Goal: Feedback & Contribution: Contribute content

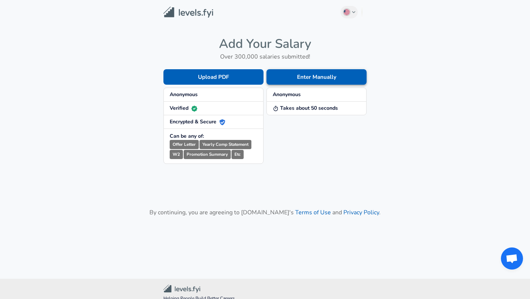
click at [304, 75] on button "Enter Manually" at bounding box center [316, 76] width 100 height 15
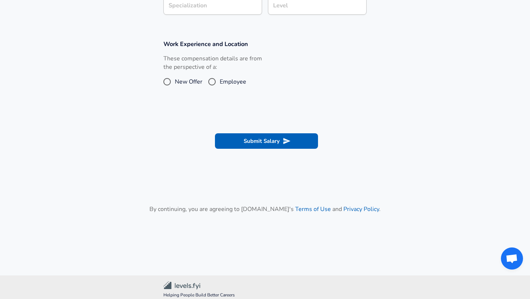
scroll to position [262, 0]
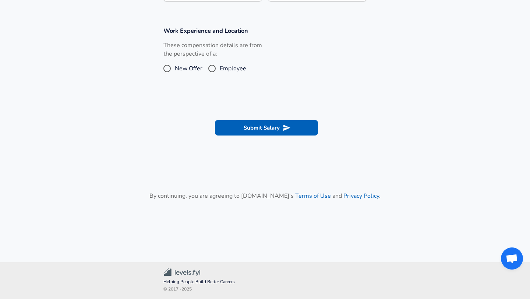
click at [213, 70] on input "Employee" at bounding box center [211, 69] width 15 height 12
radio input "true"
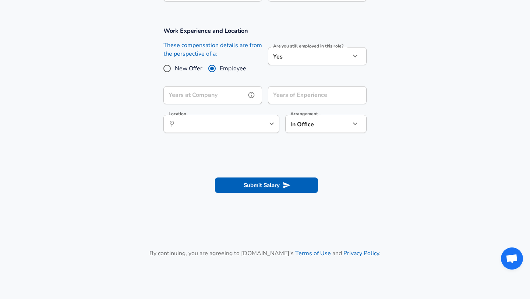
click at [219, 96] on input "Years at Company" at bounding box center [204, 95] width 82 height 18
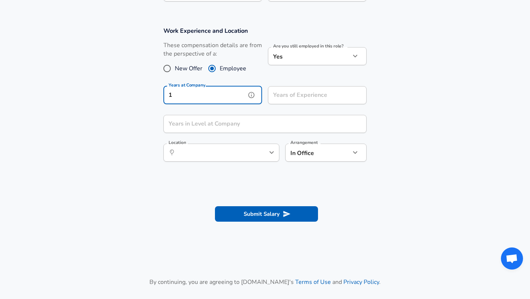
type input "1"
click at [296, 99] on input "Years of Experience" at bounding box center [309, 95] width 82 height 18
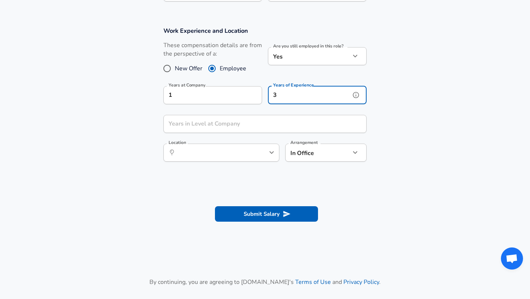
type input "3"
click at [221, 120] on div "Years in Level at Company Years in Level at Company" at bounding box center [264, 125] width 203 height 20
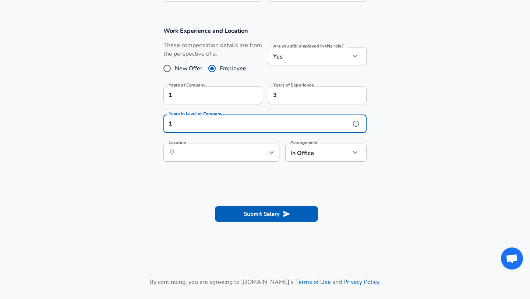
type input "1"
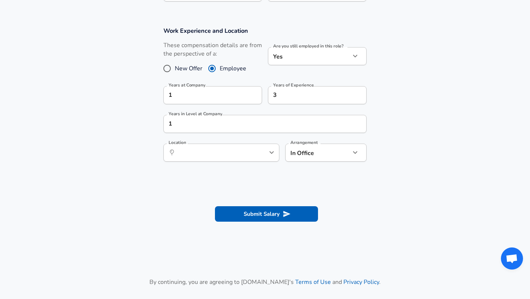
click at [232, 180] on section at bounding box center [265, 185] width 530 height 14
click at [234, 156] on input "Location" at bounding box center [213, 152] width 75 height 11
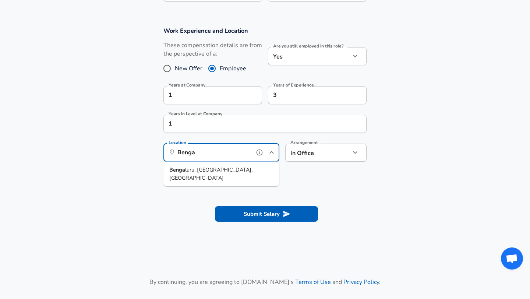
click at [233, 170] on li "Benga luru, KA, [GEOGRAPHIC_DATA]" at bounding box center [221, 174] width 116 height 19
type input "[GEOGRAPHIC_DATA], [GEOGRAPHIC_DATA], [GEOGRAPHIC_DATA]"
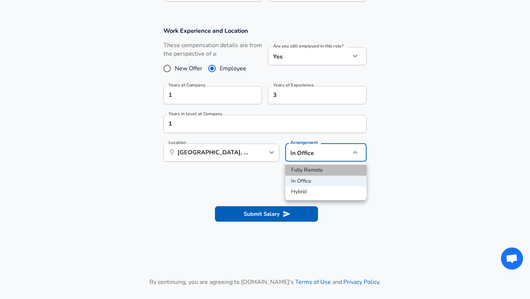
click at [326, 170] on li "Fully Remote" at bounding box center [325, 170] width 81 height 11
type input "remote"
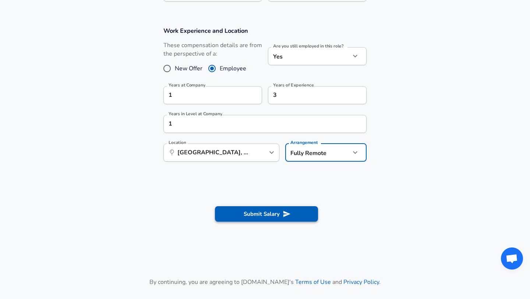
click at [290, 213] on icon "submit" at bounding box center [287, 214] width 8 height 8
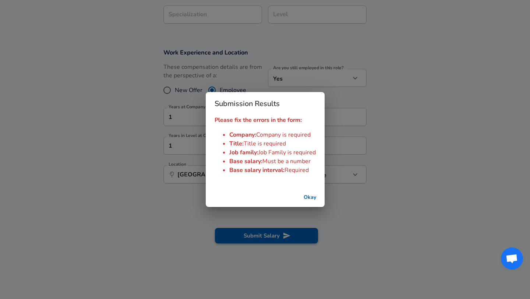
scroll to position [284, 0]
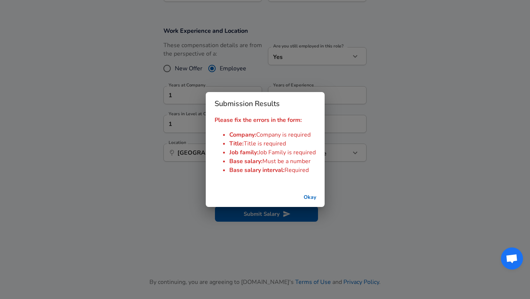
click at [312, 195] on button "Okay" at bounding box center [310, 198] width 24 height 14
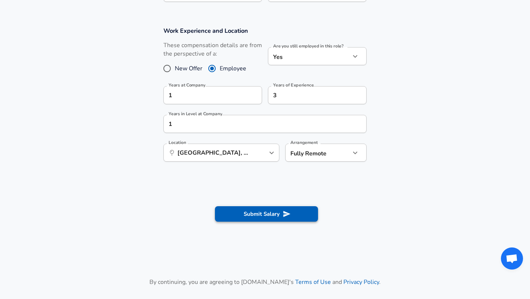
click at [295, 216] on button "Submit Salary" at bounding box center [266, 213] width 103 height 15
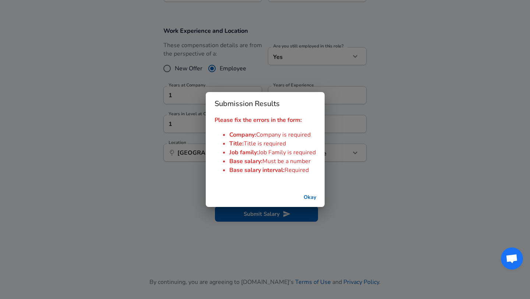
click at [315, 197] on button "Okay" at bounding box center [310, 198] width 24 height 14
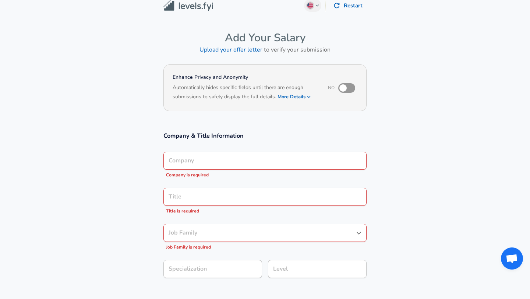
scroll to position [9, 0]
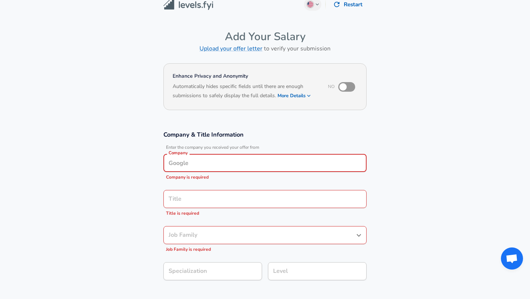
click at [203, 158] on input "Company" at bounding box center [265, 162] width 197 height 11
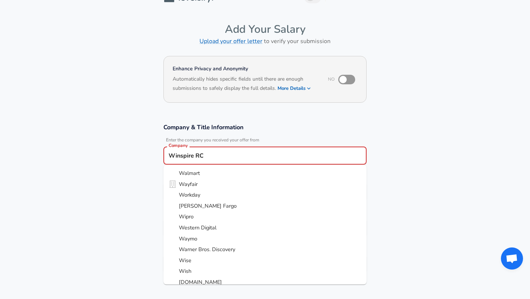
type input "Winspire RCM"
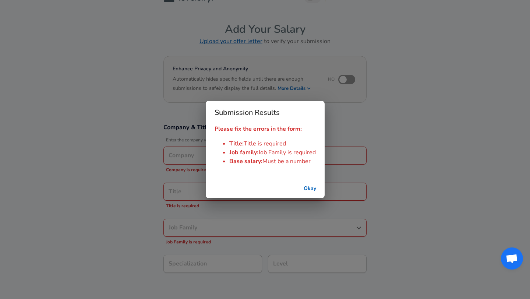
type input "Winspire RCM"
click at [307, 186] on button "Okay" at bounding box center [310, 189] width 24 height 14
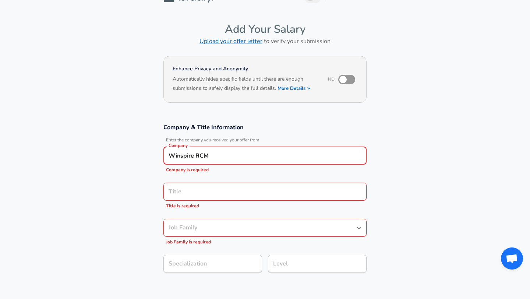
click at [231, 197] on div "Title" at bounding box center [264, 192] width 203 height 18
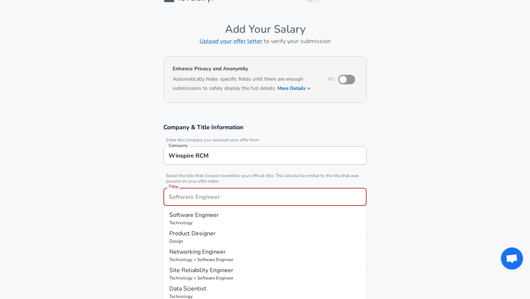
scroll to position [31, 0]
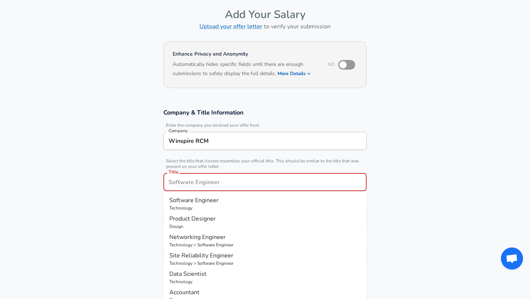
click at [213, 197] on span "Software Engineer" at bounding box center [193, 200] width 49 height 8
type input "Software Engineer"
checkbox input "true"
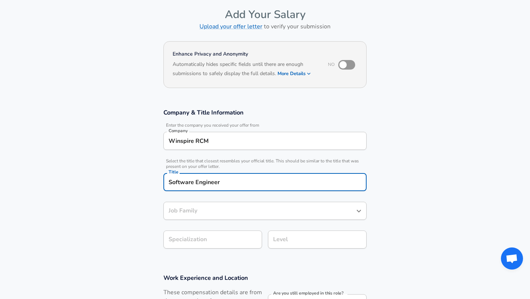
type input "Software Engineer"
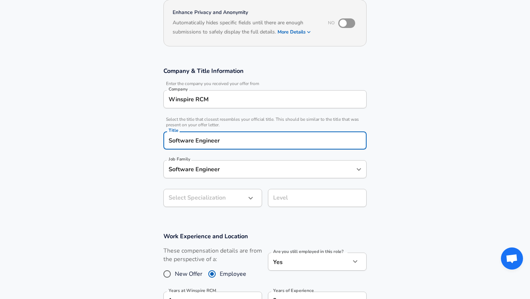
scroll to position [95, 0]
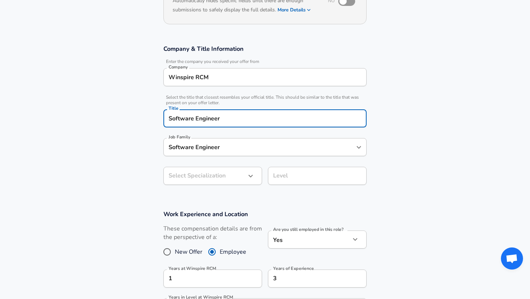
click at [209, 201] on body "English ([GEOGRAPHIC_DATA]) Change Restart Add Your Salary Upload your offer le…" at bounding box center [265, 54] width 530 height 299
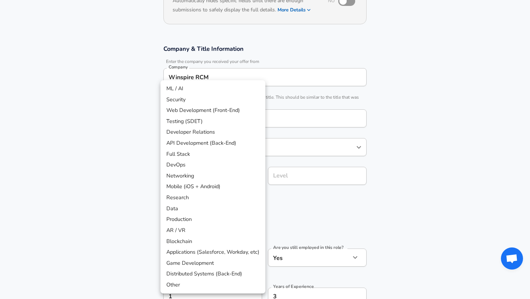
click at [213, 110] on li "Web Development (Front-End)" at bounding box center [212, 110] width 105 height 11
type input "Web Development (Front-End)"
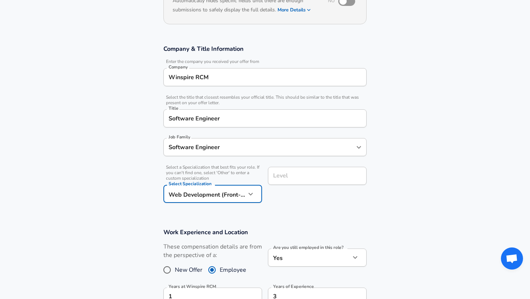
click at [283, 208] on section "Company & Title Information Enter the company you received your offer from Comp…" at bounding box center [265, 127] width 530 height 183
click at [282, 179] on div "Level Level" at bounding box center [317, 177] width 99 height 20
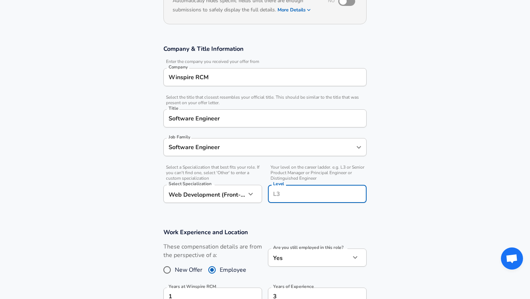
scroll to position [110, 0]
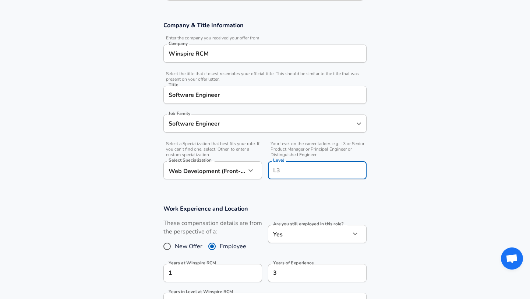
click at [282, 204] on h3 "Work Experience and Location" at bounding box center [264, 208] width 203 height 8
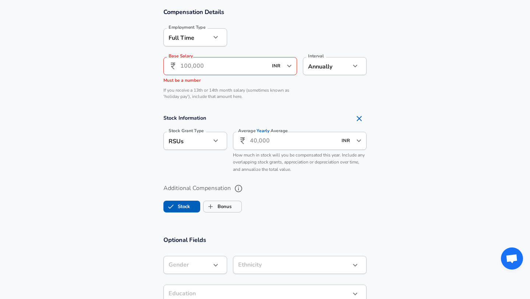
scroll to position [481, 0]
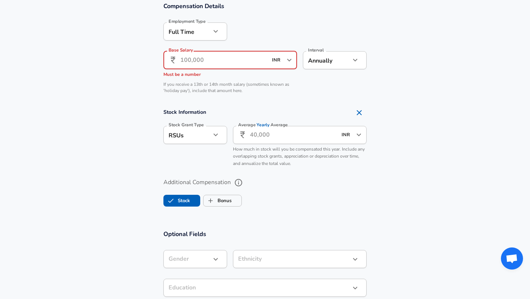
click at [195, 57] on input "Base Salary" at bounding box center [223, 60] width 87 height 18
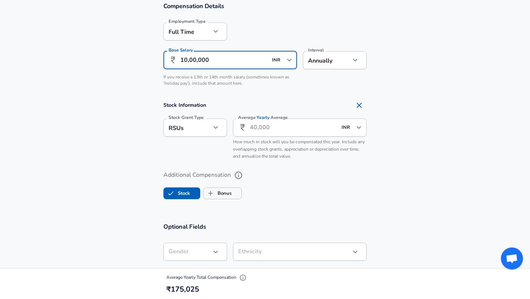
type input "10,00,000"
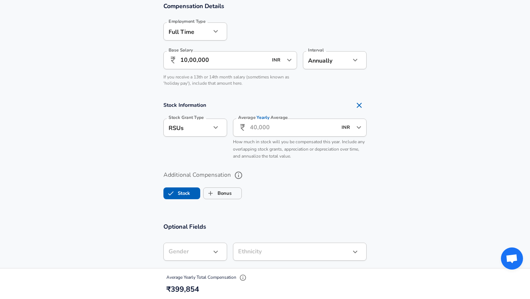
click at [261, 92] on section "Compensation Details Employment Type [DEMOGRAPHIC_DATA] full_time Employment Ty…" at bounding box center [265, 104] width 530 height 220
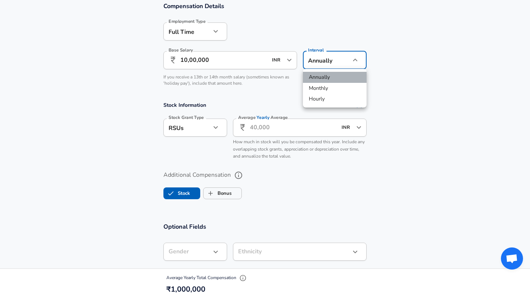
click at [349, 78] on li "Annually" at bounding box center [335, 77] width 64 height 11
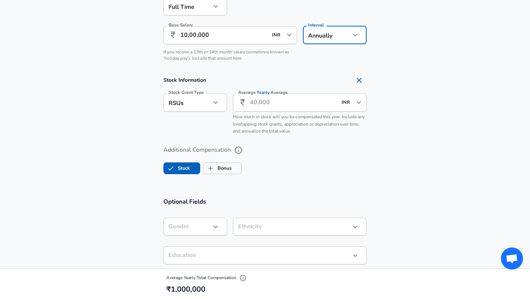
scroll to position [512, 0]
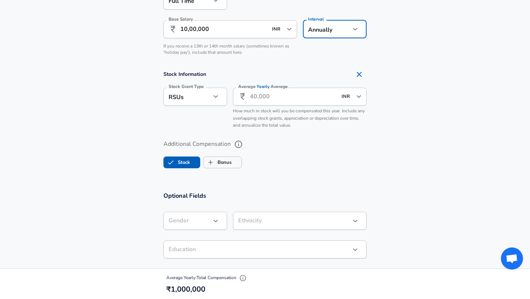
click at [360, 75] on icon "Remove Section" at bounding box center [359, 74] width 9 height 9
checkbox input "false"
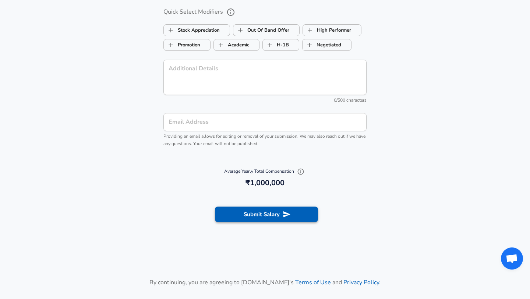
scroll to position [720, 0]
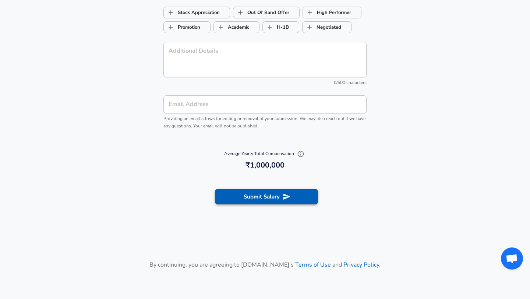
click at [276, 202] on button "Submit Salary" at bounding box center [266, 196] width 103 height 15
